Goal: Information Seeking & Learning: Understand process/instructions

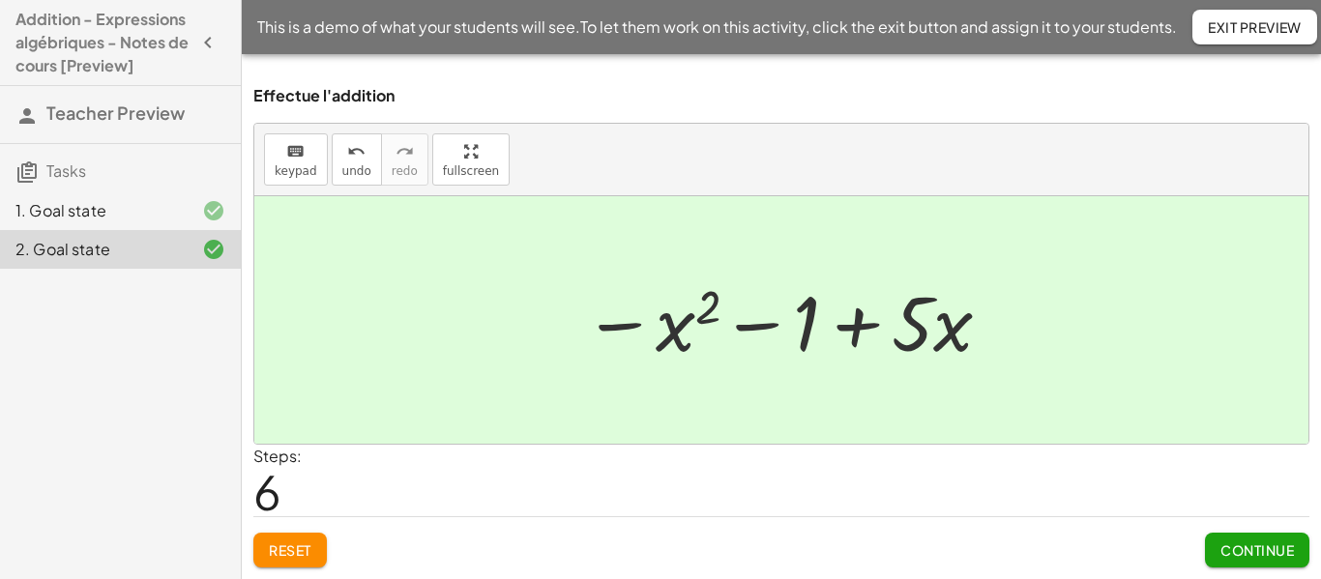
click at [118, 220] on div "1. Goal state" at bounding box center [93, 210] width 156 height 23
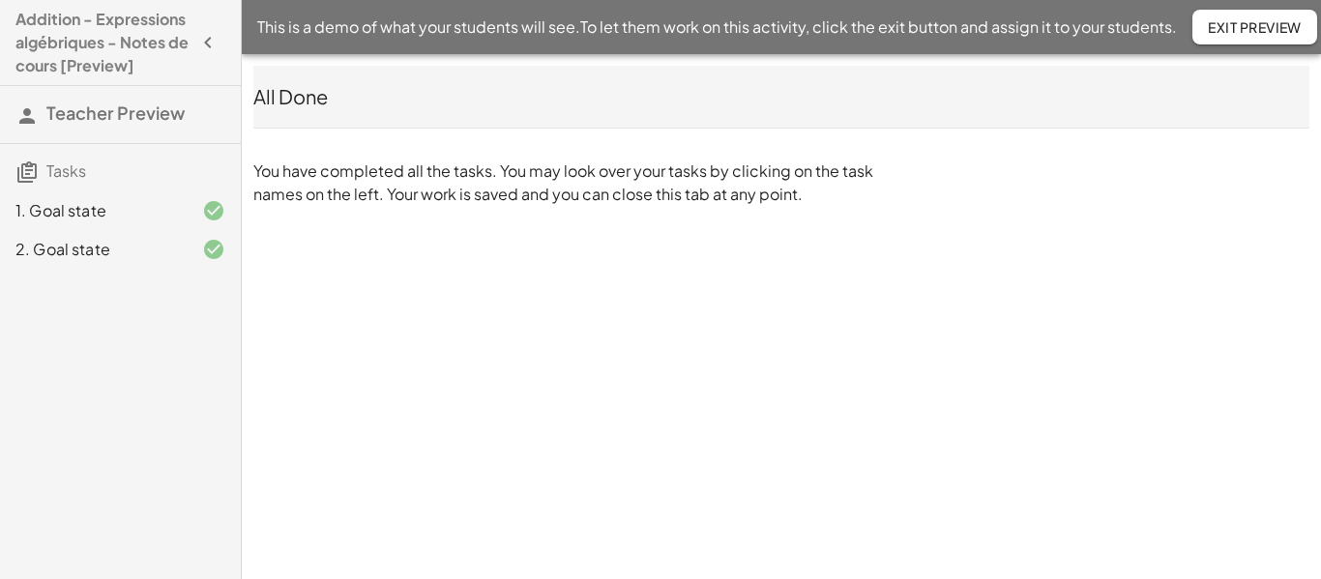
click at [1262, 17] on button "Exit Preview" at bounding box center [1254, 27] width 125 height 35
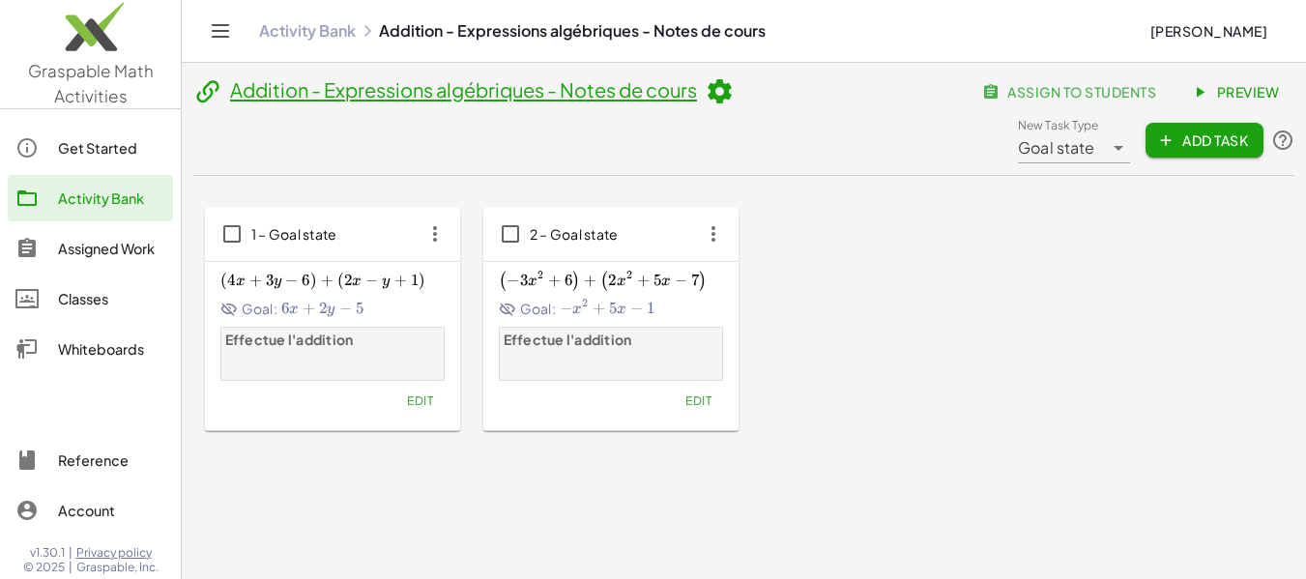
click at [1240, 75] on link "Preview" at bounding box center [1237, 91] width 115 height 35
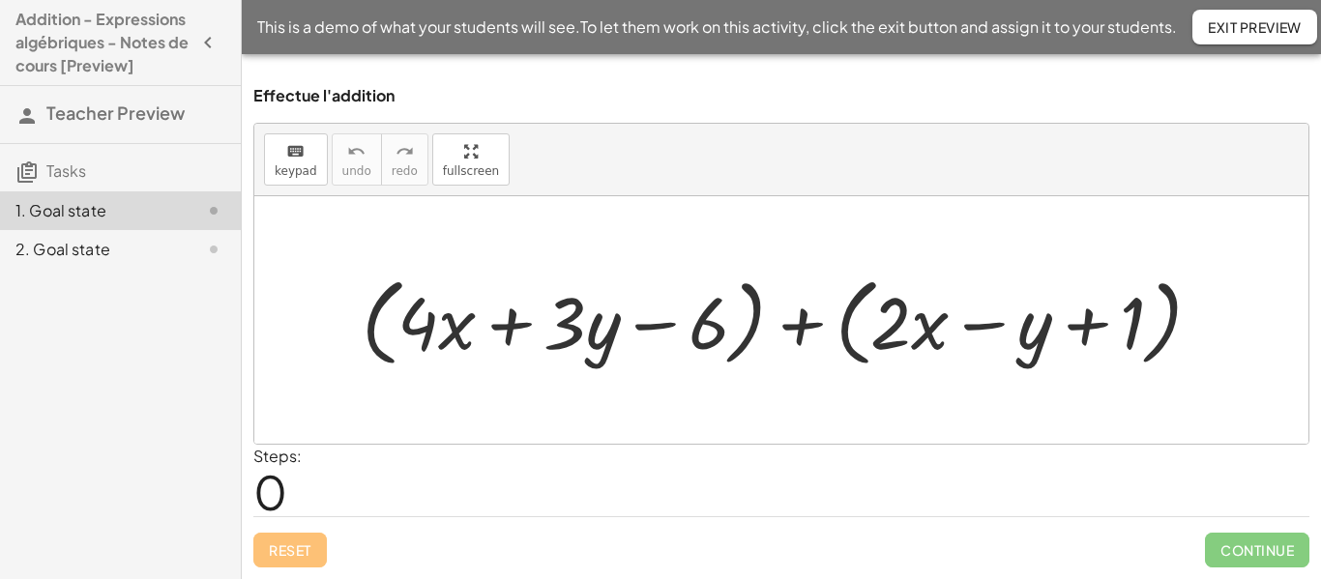
click at [793, 329] on div at bounding box center [789, 319] width 874 height 105
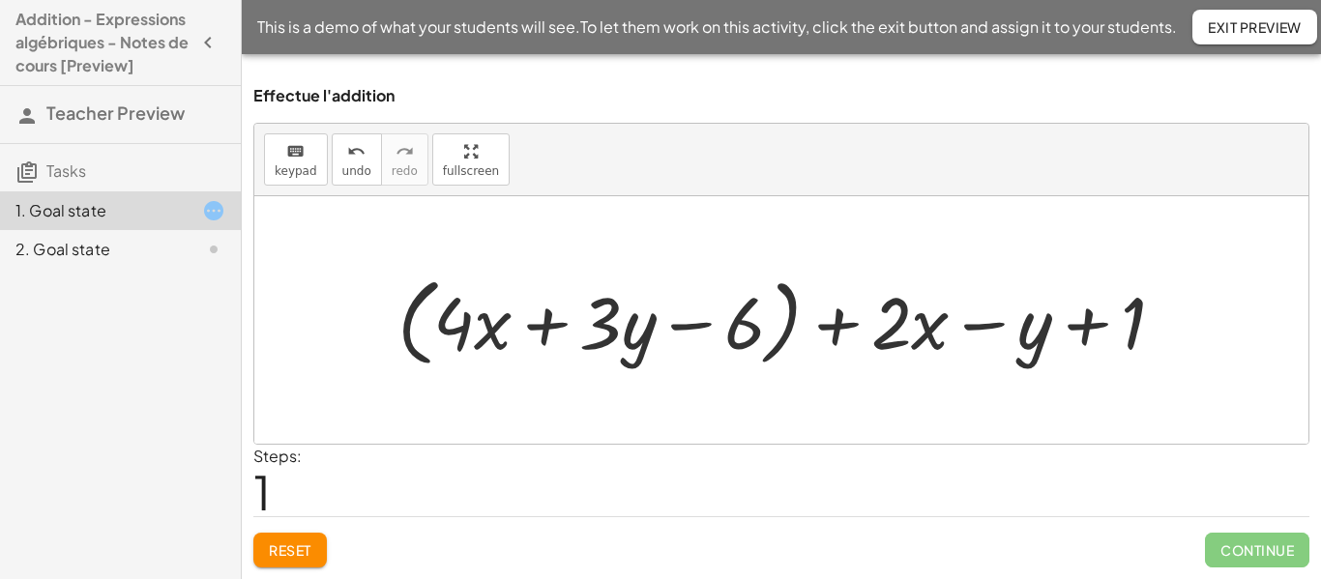
click at [776, 355] on div at bounding box center [789, 319] width 802 height 105
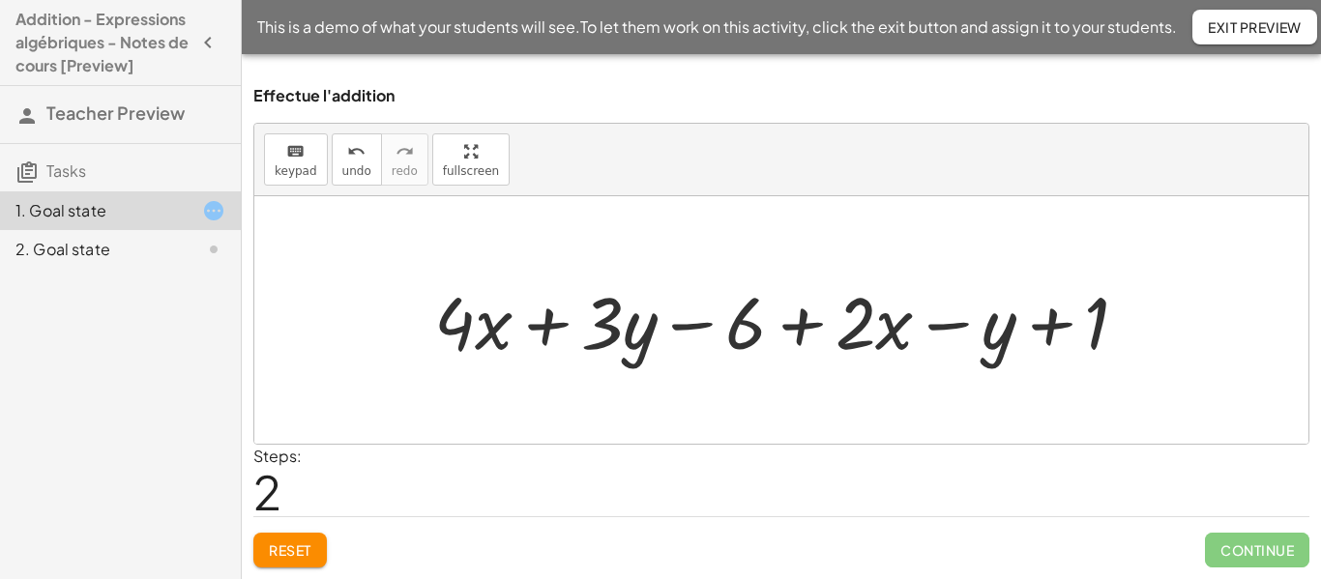
click at [556, 331] on div at bounding box center [789, 320] width 729 height 95
click at [712, 334] on div at bounding box center [789, 320] width 729 height 95
click at [810, 342] on div at bounding box center [789, 320] width 729 height 95
click at [953, 326] on div at bounding box center [789, 320] width 729 height 95
click at [1043, 324] on div at bounding box center [789, 320] width 729 height 95
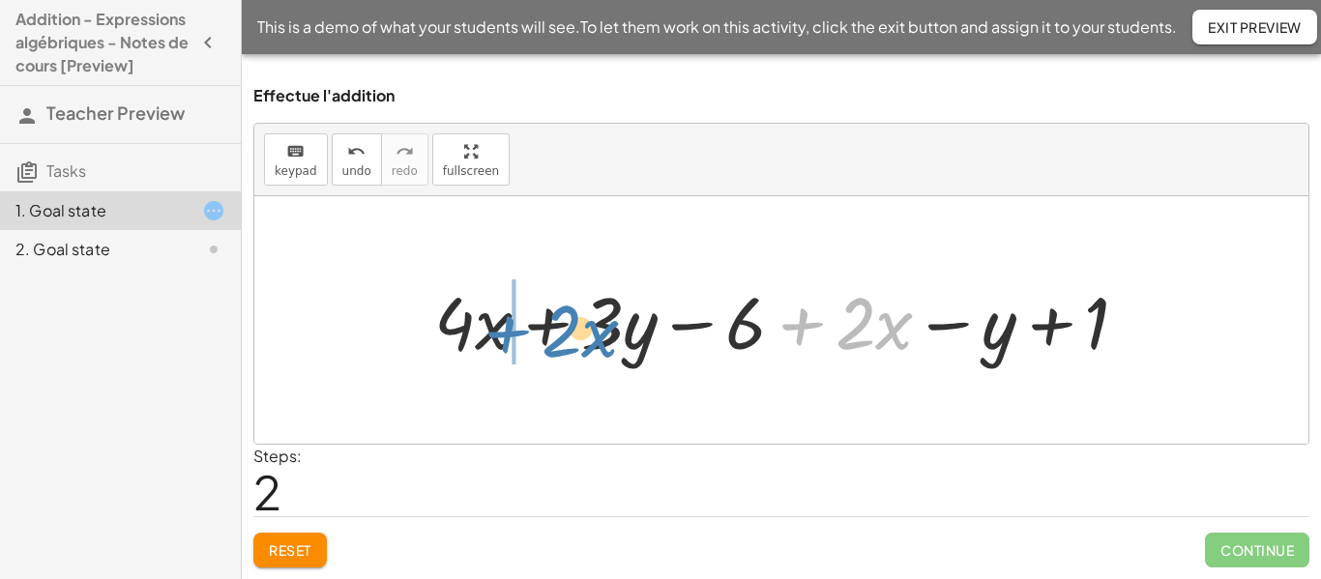
drag, startPoint x: 803, startPoint y: 332, endPoint x: 509, endPoint y: 337, distance: 294.0
click at [509, 337] on div at bounding box center [789, 320] width 729 height 95
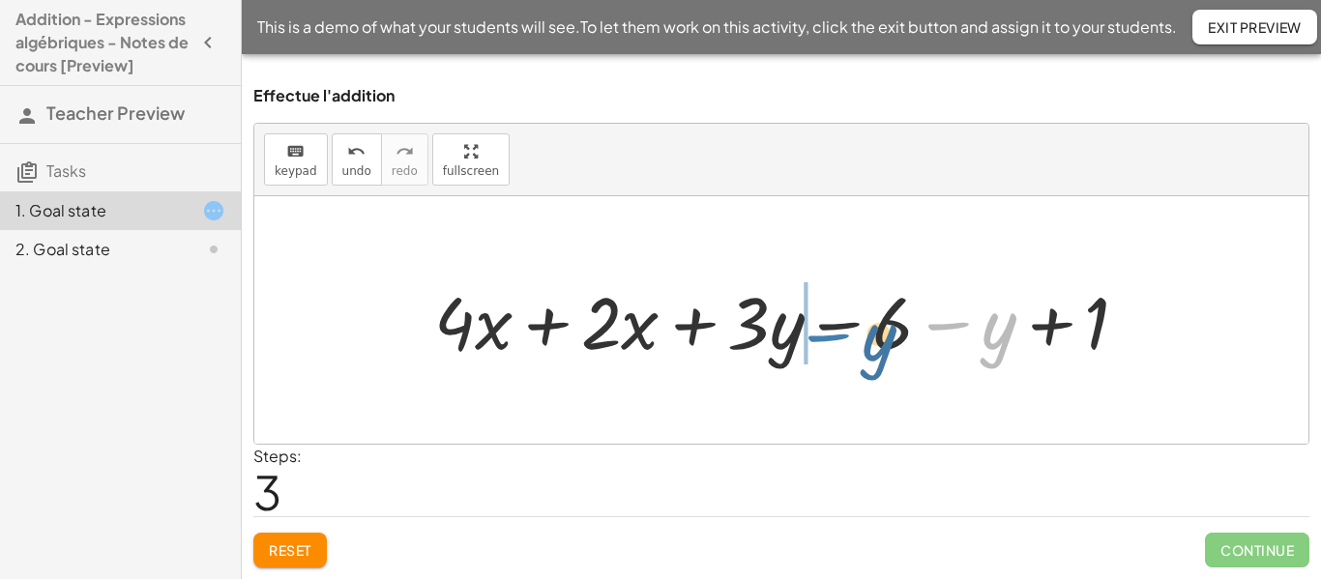
drag, startPoint x: 962, startPoint y: 328, endPoint x: 836, endPoint y: 337, distance: 127.0
click at [836, 337] on div at bounding box center [789, 320] width 729 height 95
click at [543, 328] on div at bounding box center [789, 320] width 729 height 95
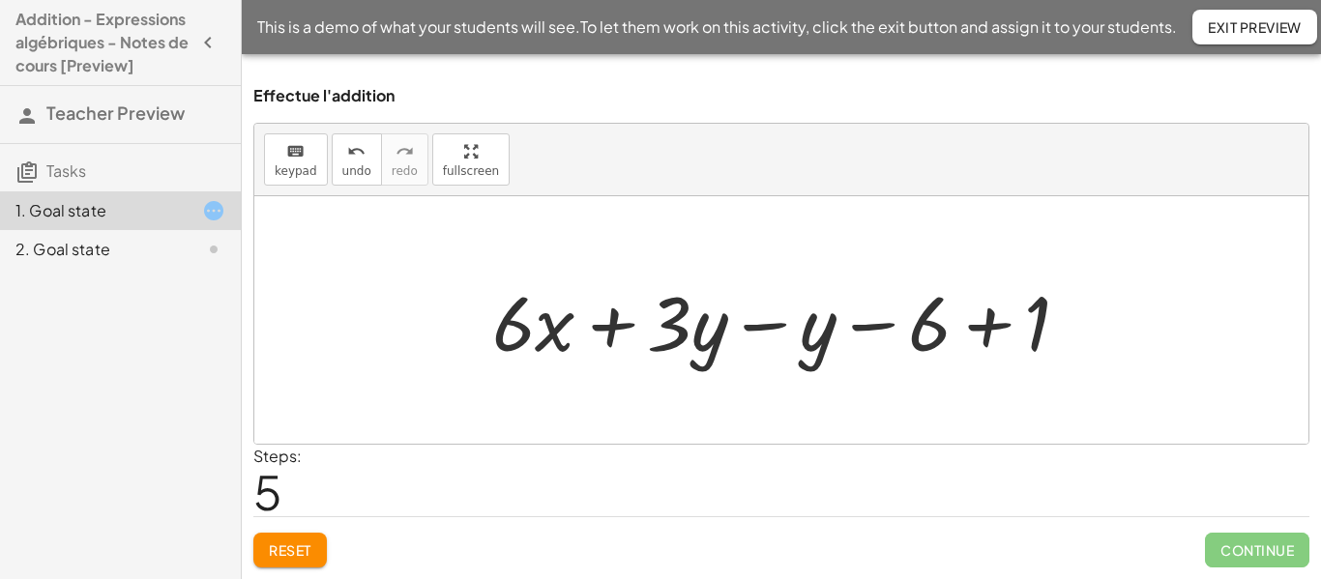
drag, startPoint x: 750, startPoint y: 328, endPoint x: 729, endPoint y: 325, distance: 21.5
click at [729, 325] on div at bounding box center [788, 321] width 611 height 100
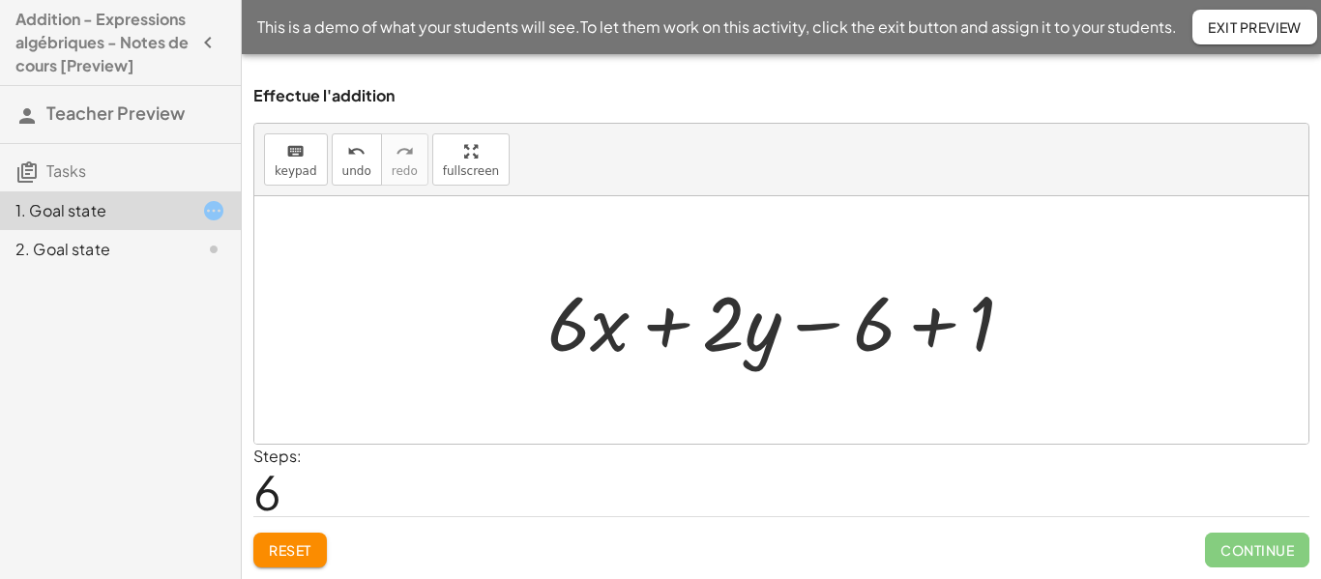
click at [815, 328] on div at bounding box center [788, 321] width 501 height 100
click at [921, 329] on div at bounding box center [788, 321] width 501 height 100
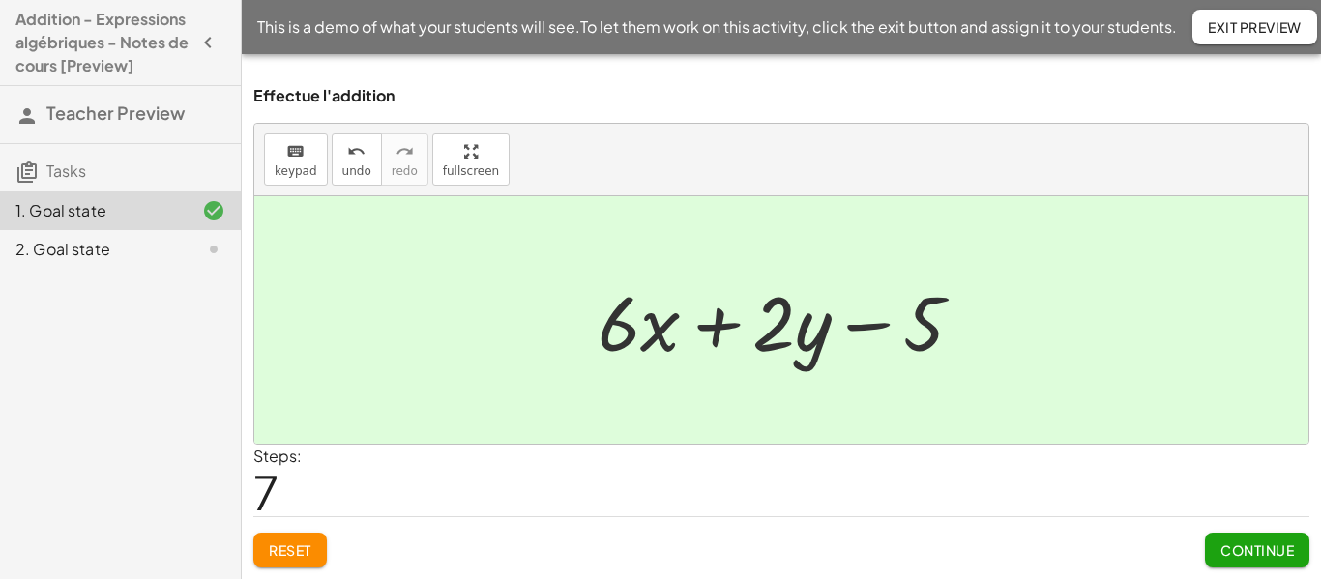
click at [95, 256] on div "2. Goal state" at bounding box center [93, 249] width 156 height 23
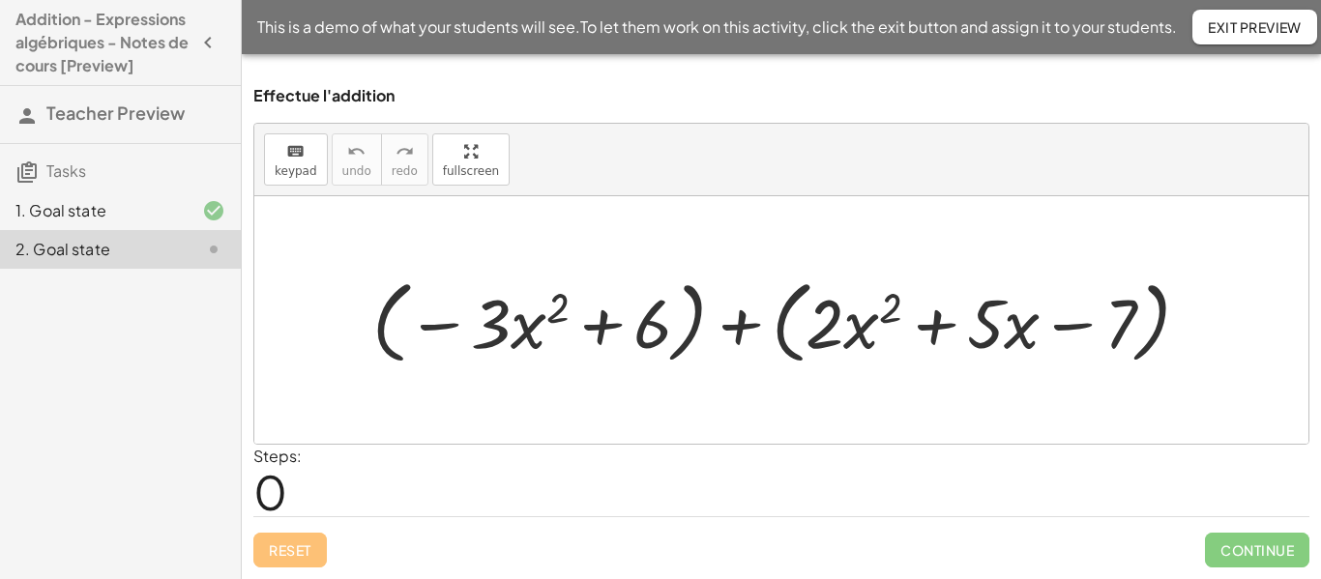
click at [695, 314] on div at bounding box center [789, 320] width 852 height 101
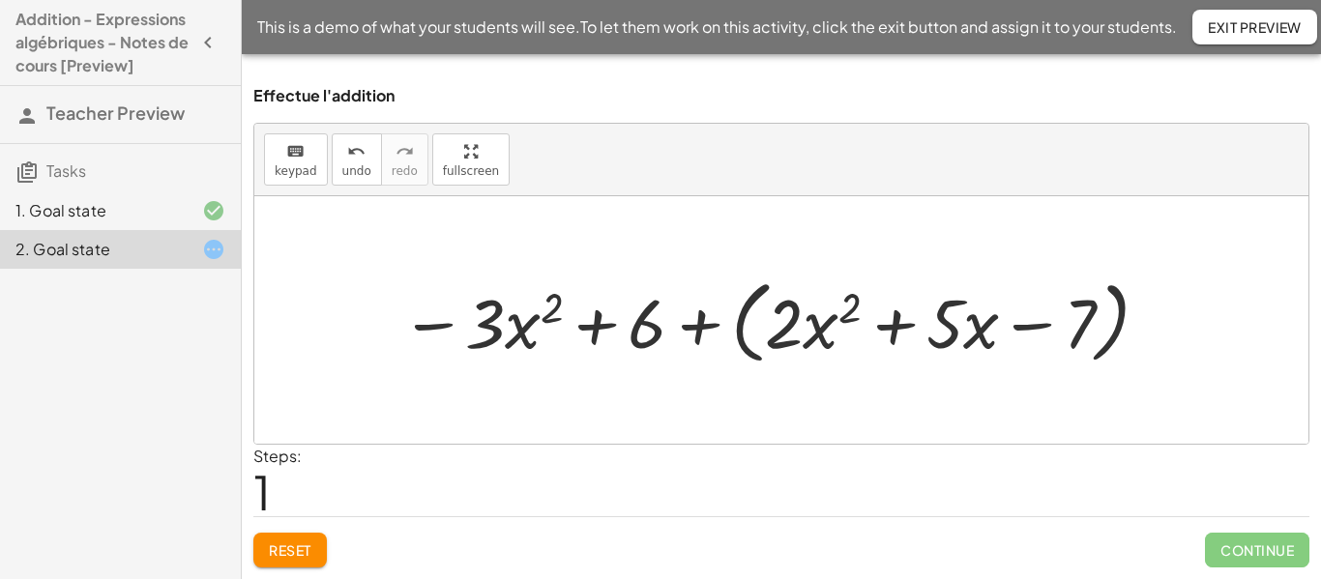
click at [1114, 342] on div at bounding box center [777, 320] width 772 height 101
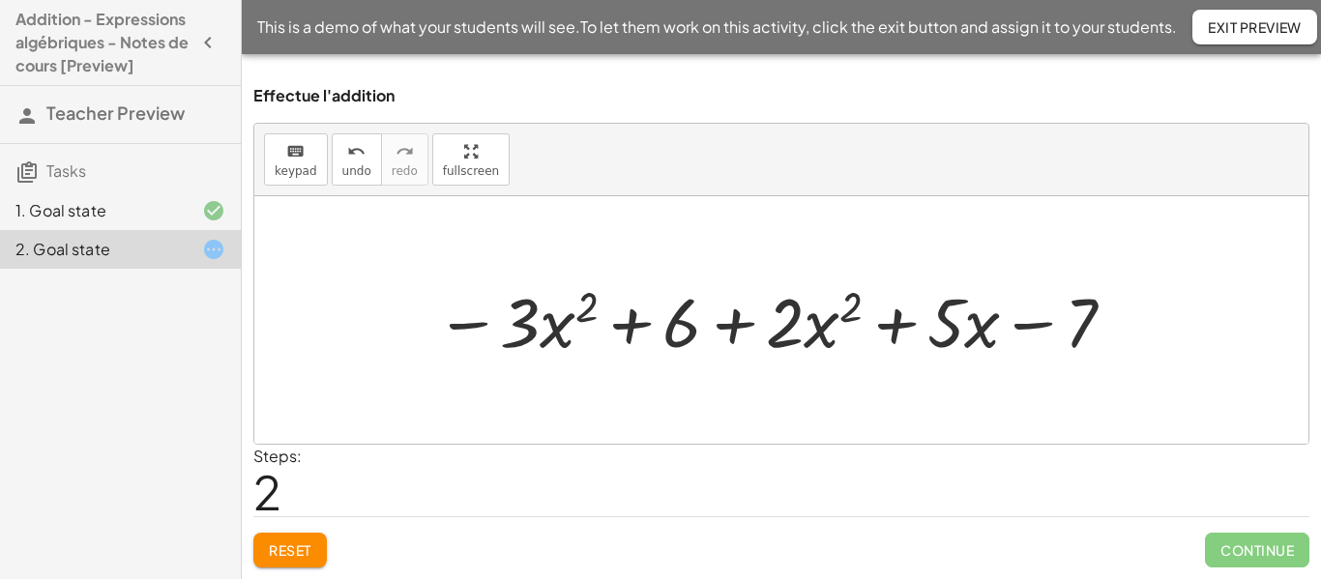
click at [626, 329] on div at bounding box center [777, 320] width 703 height 90
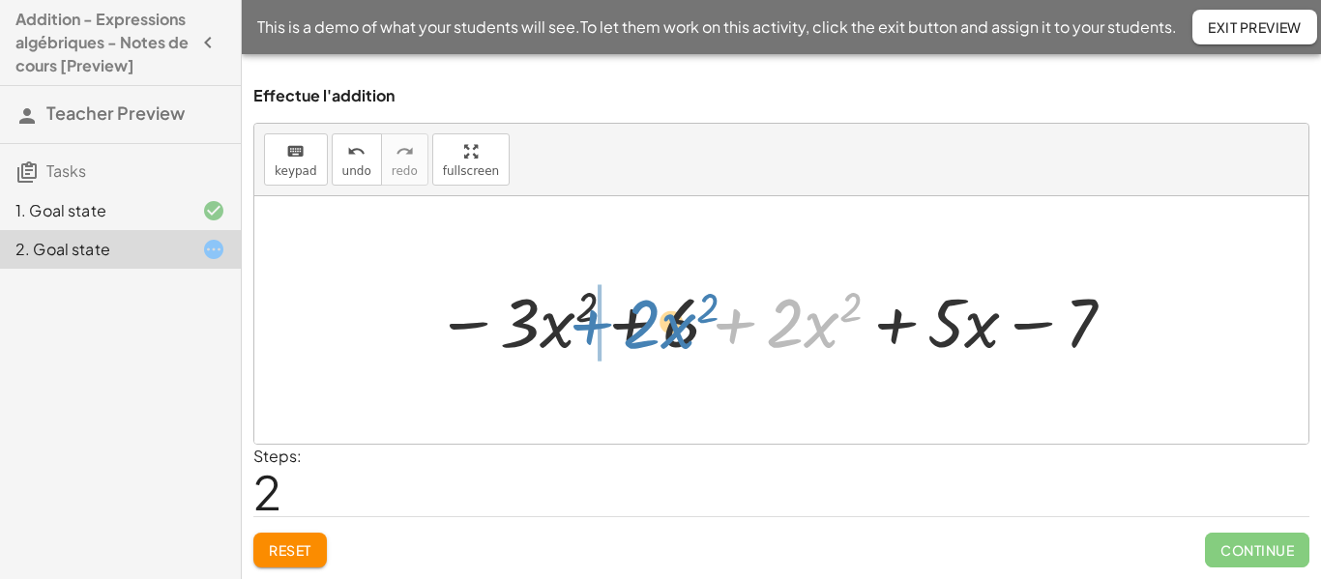
drag, startPoint x: 741, startPoint y: 325, endPoint x: 597, endPoint y: 326, distance: 144.1
click at [597, 326] on div at bounding box center [777, 320] width 703 height 90
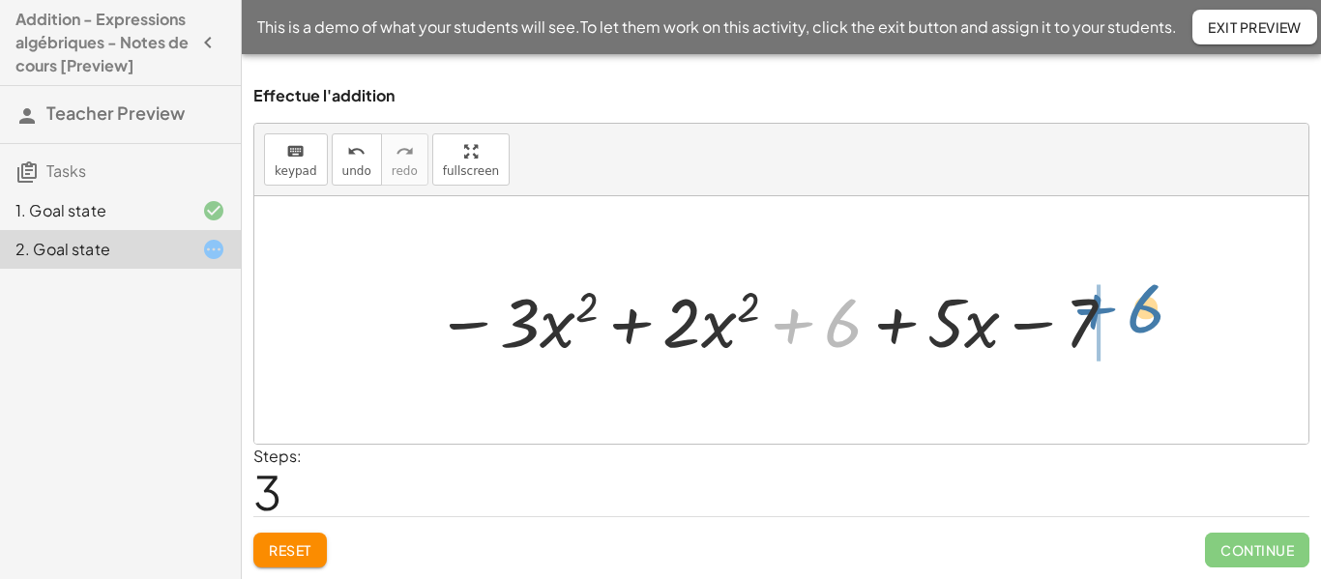
drag, startPoint x: 791, startPoint y: 327, endPoint x: 1092, endPoint y: 315, distance: 301.0
click at [1092, 315] on div at bounding box center [777, 320] width 703 height 90
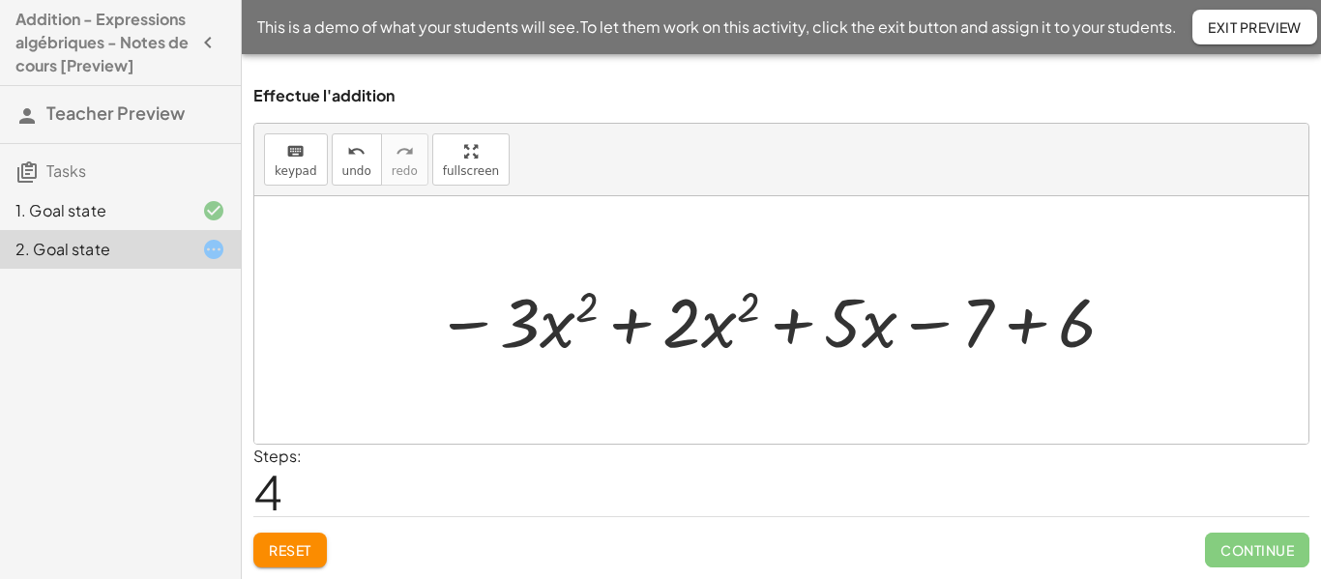
click at [620, 318] on div at bounding box center [777, 320] width 703 height 90
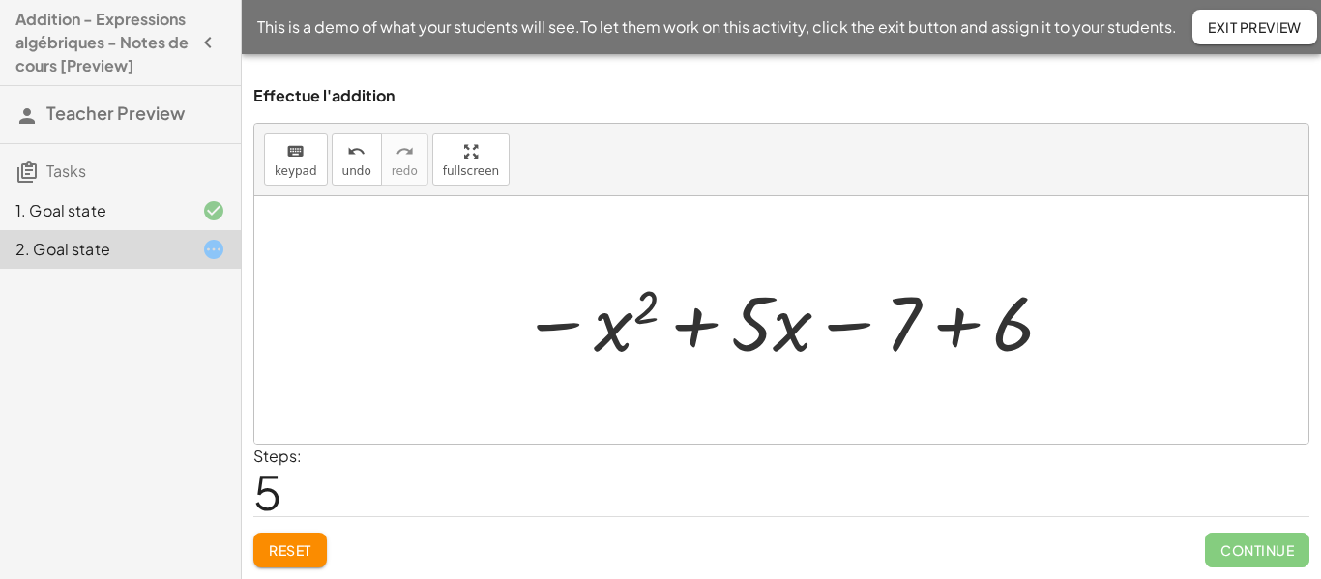
click at [942, 332] on div at bounding box center [789, 321] width 554 height 100
